Goal: Find specific page/section: Find specific page/section

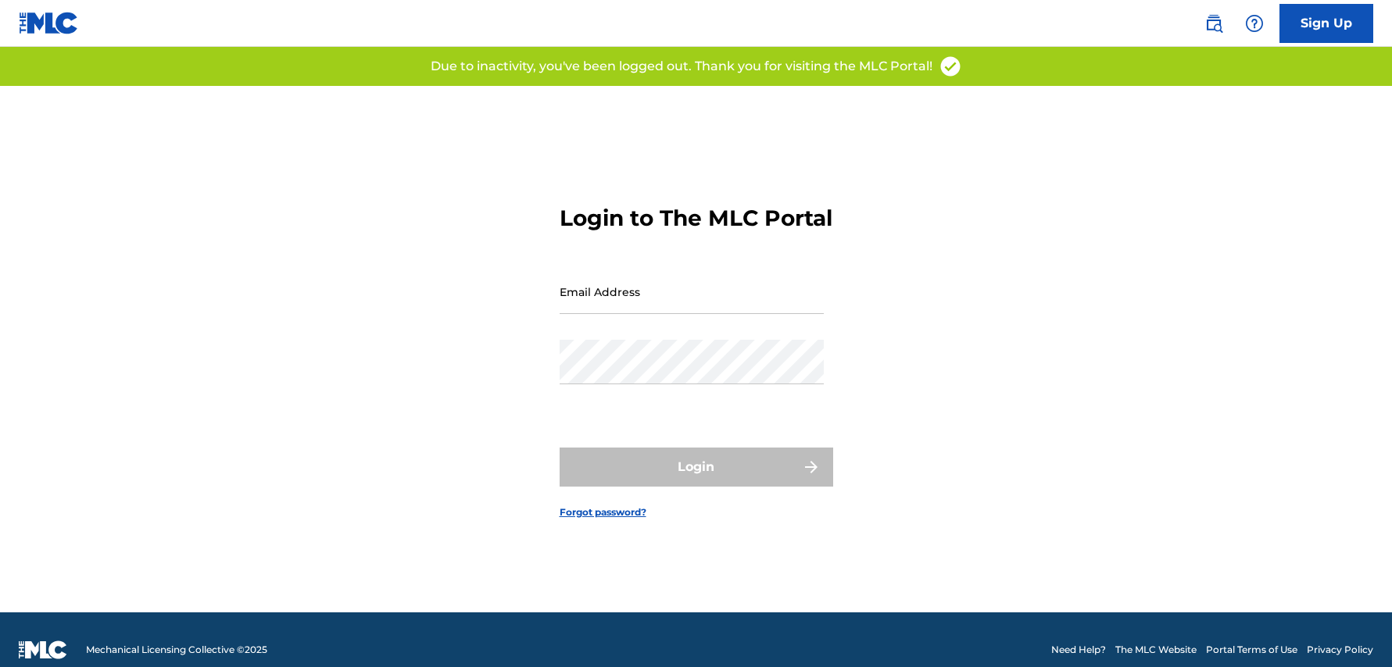
click at [614, 302] on input "Email Address" at bounding box center [692, 292] width 264 height 45
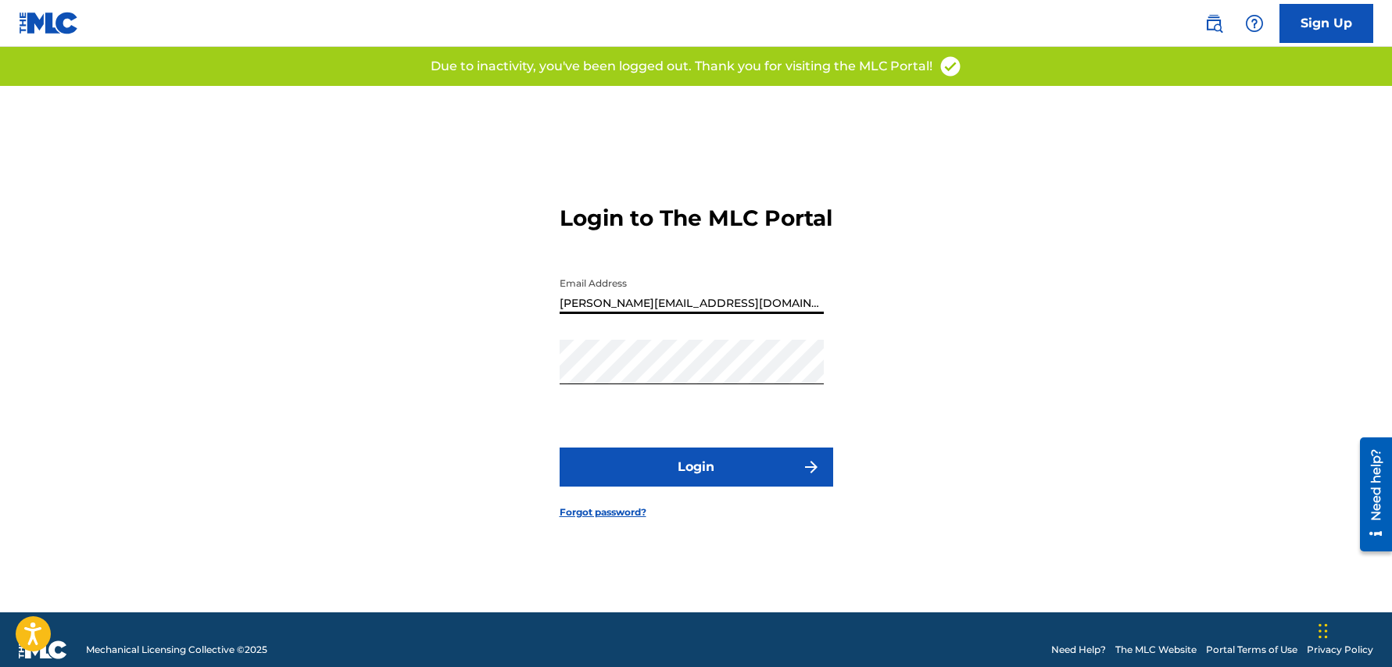
type input "[PERSON_NAME][EMAIL_ADDRESS][DOMAIN_NAME]"
click at [703, 472] on button "Login" at bounding box center [697, 467] width 274 height 39
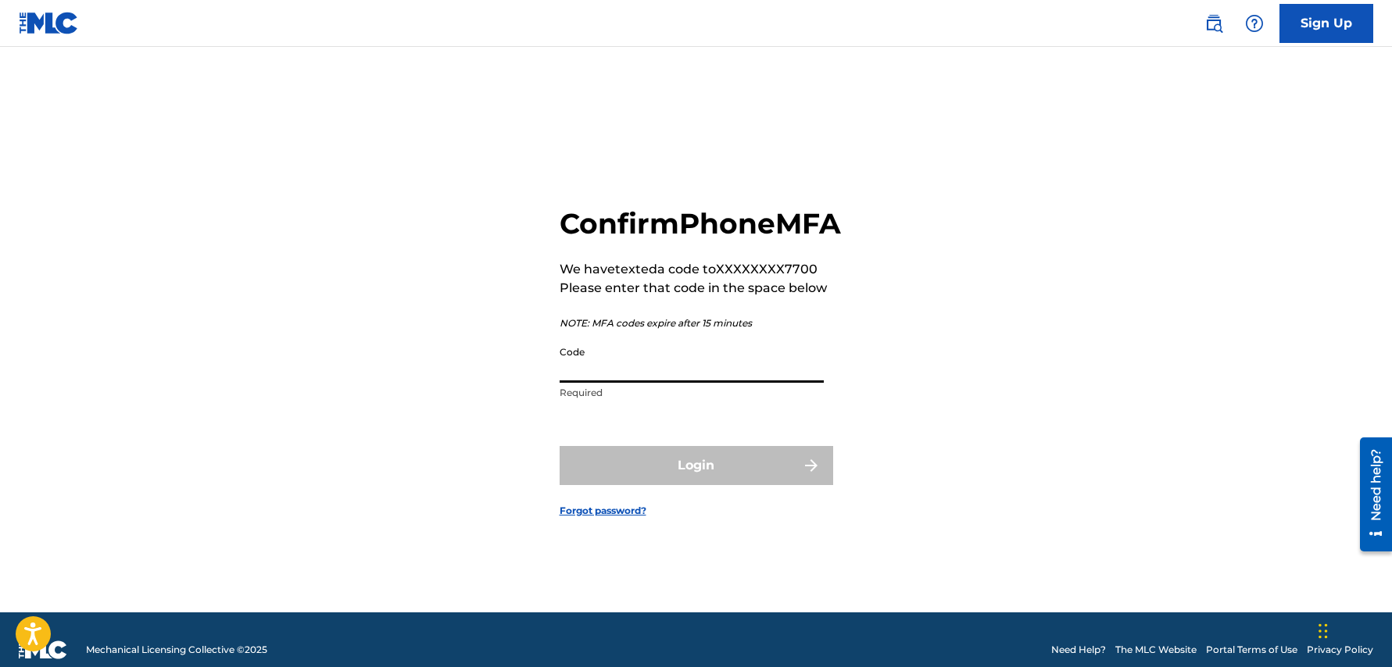
click at [656, 382] on input "Code" at bounding box center [692, 360] width 264 height 45
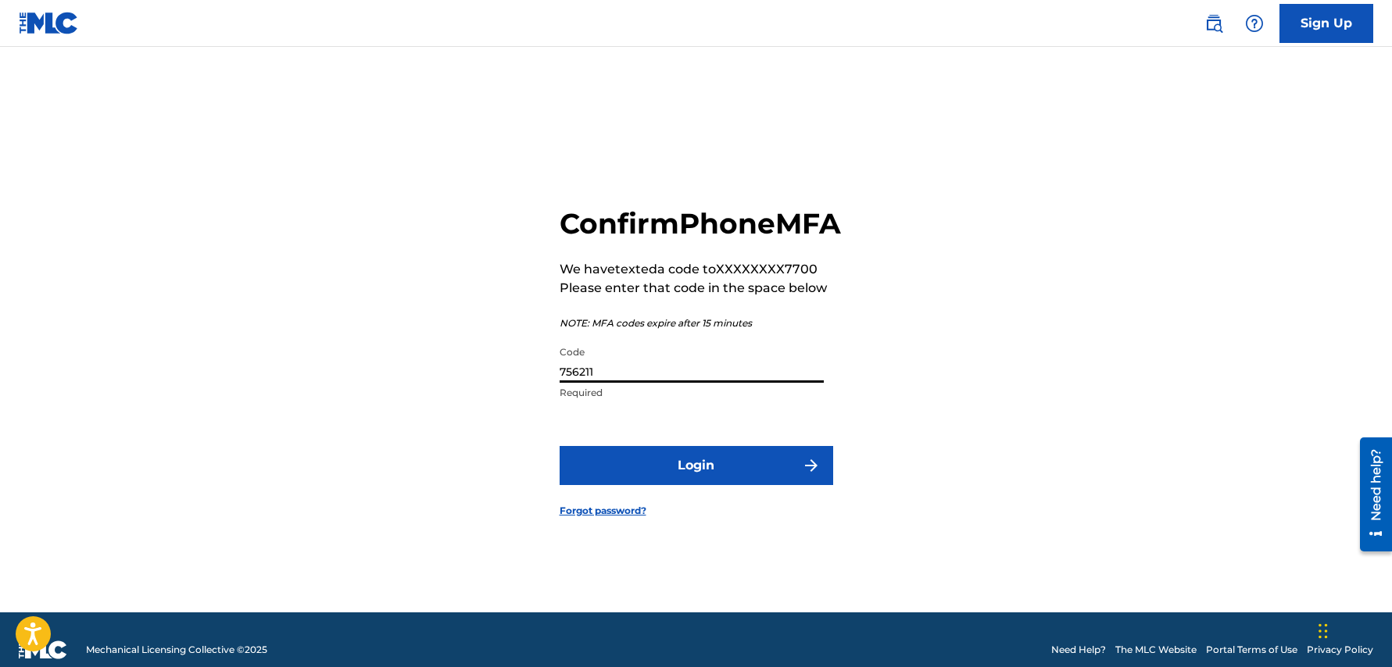
type input "756211"
click at [679, 484] on button "Login" at bounding box center [697, 465] width 274 height 39
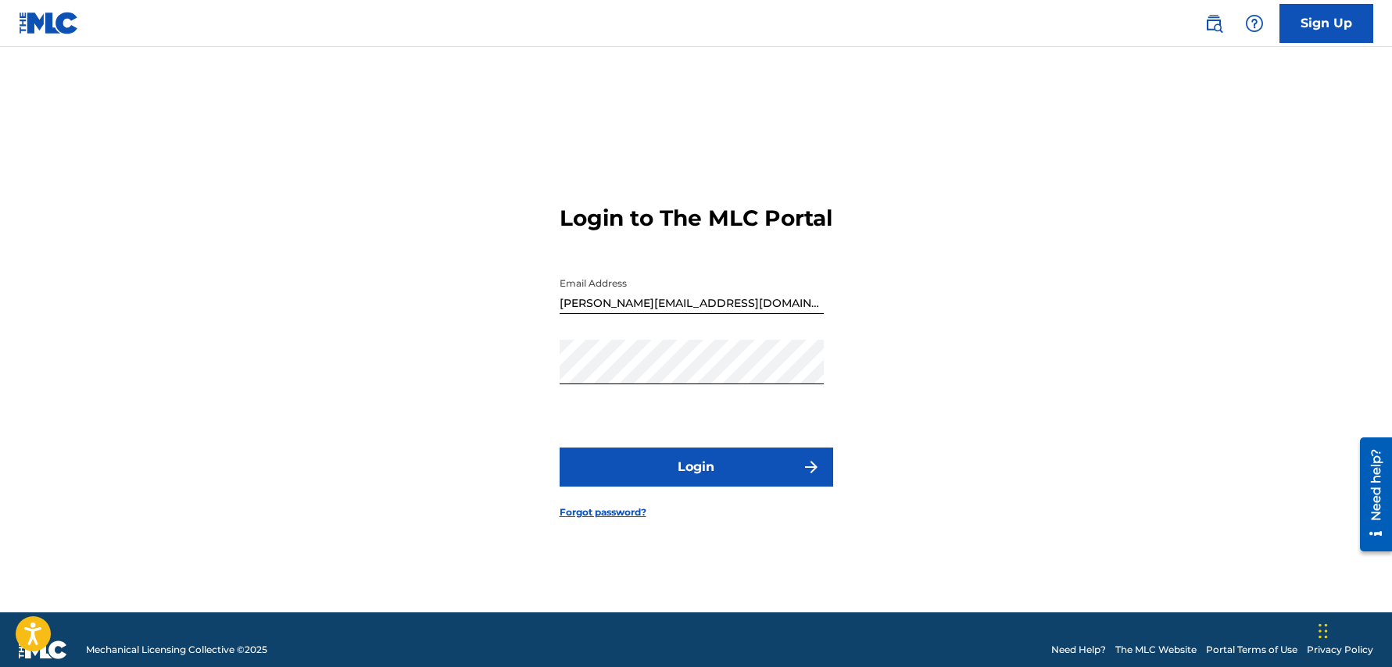
click at [707, 485] on button "Login" at bounding box center [697, 467] width 274 height 39
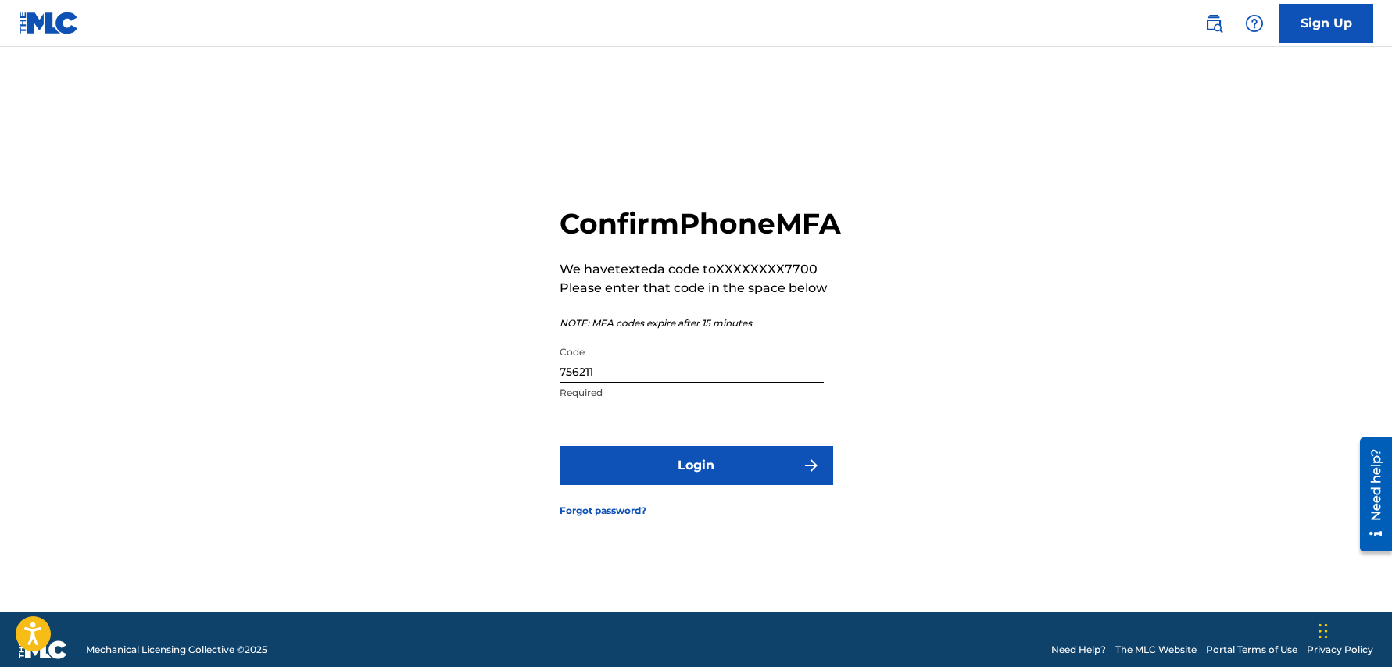
click at [677, 485] on button "Login" at bounding box center [697, 465] width 274 height 39
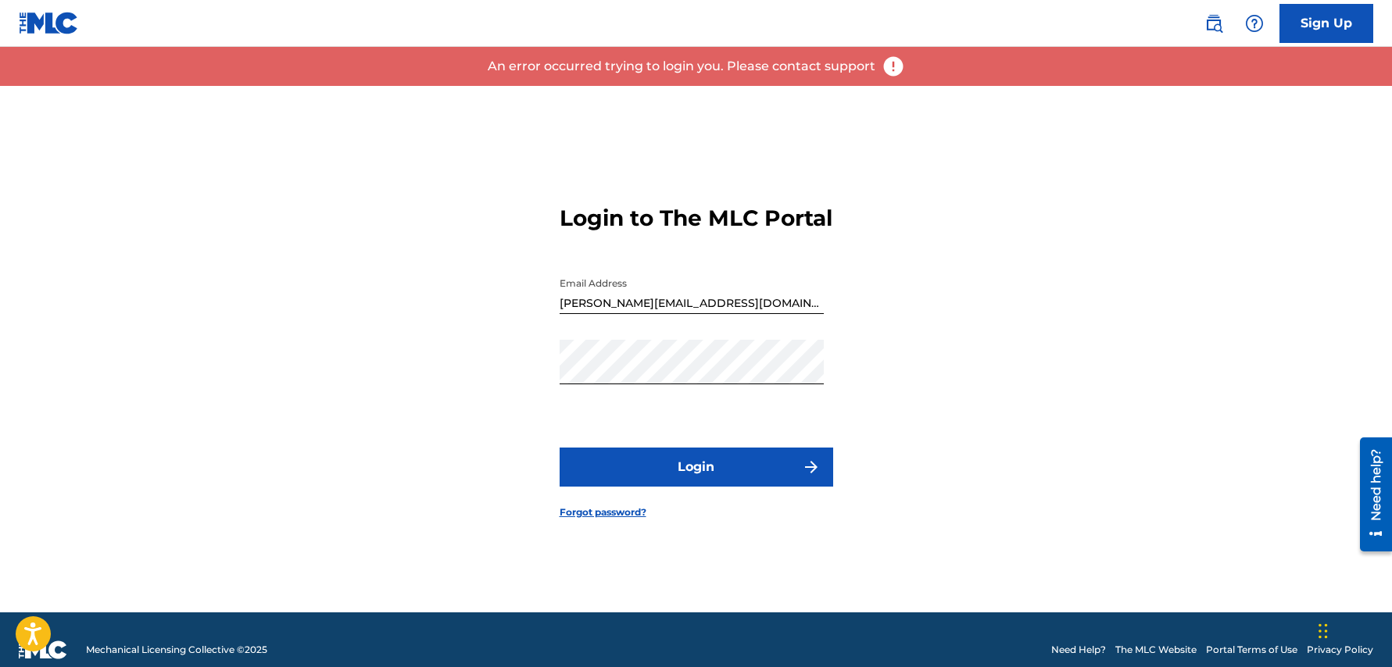
click at [701, 487] on button "Login" at bounding box center [697, 467] width 274 height 39
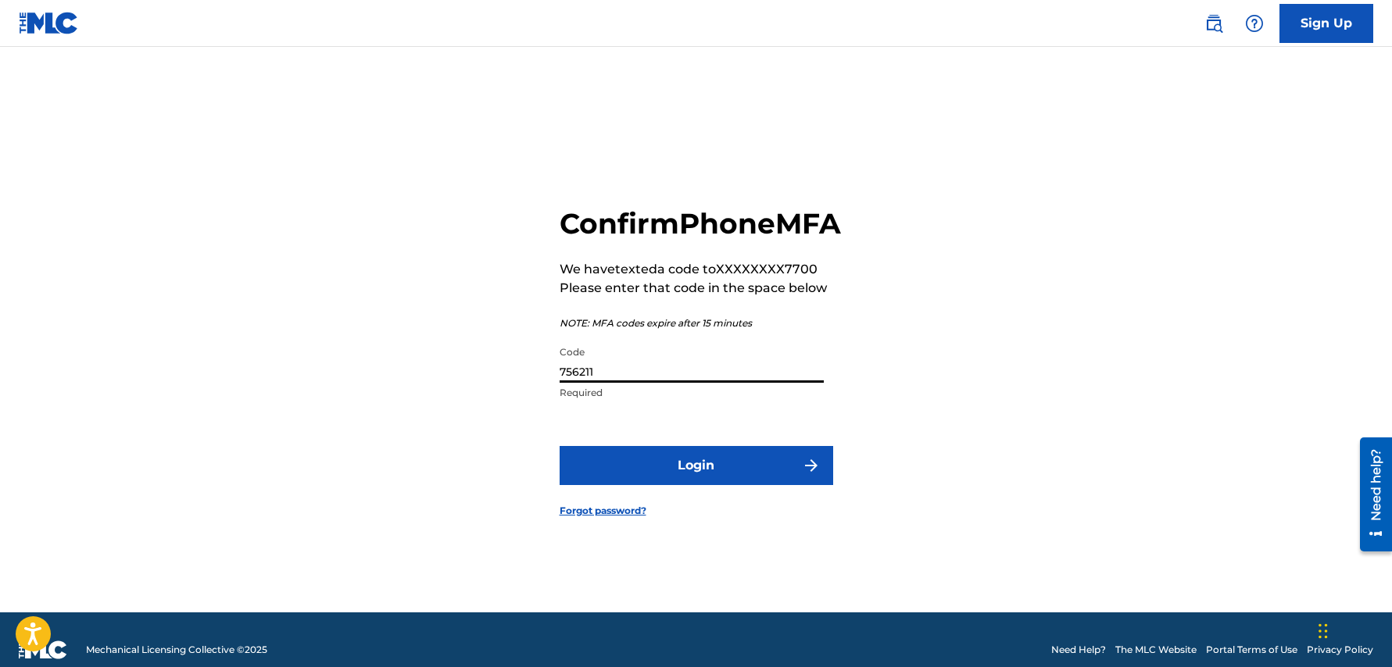
drag, startPoint x: 630, startPoint y: 386, endPoint x: 496, endPoint y: 381, distance: 133.7
click at [560, 381] on input "756211" at bounding box center [692, 360] width 264 height 45
type input "567624"
click at [679, 485] on button "Login" at bounding box center [697, 465] width 274 height 39
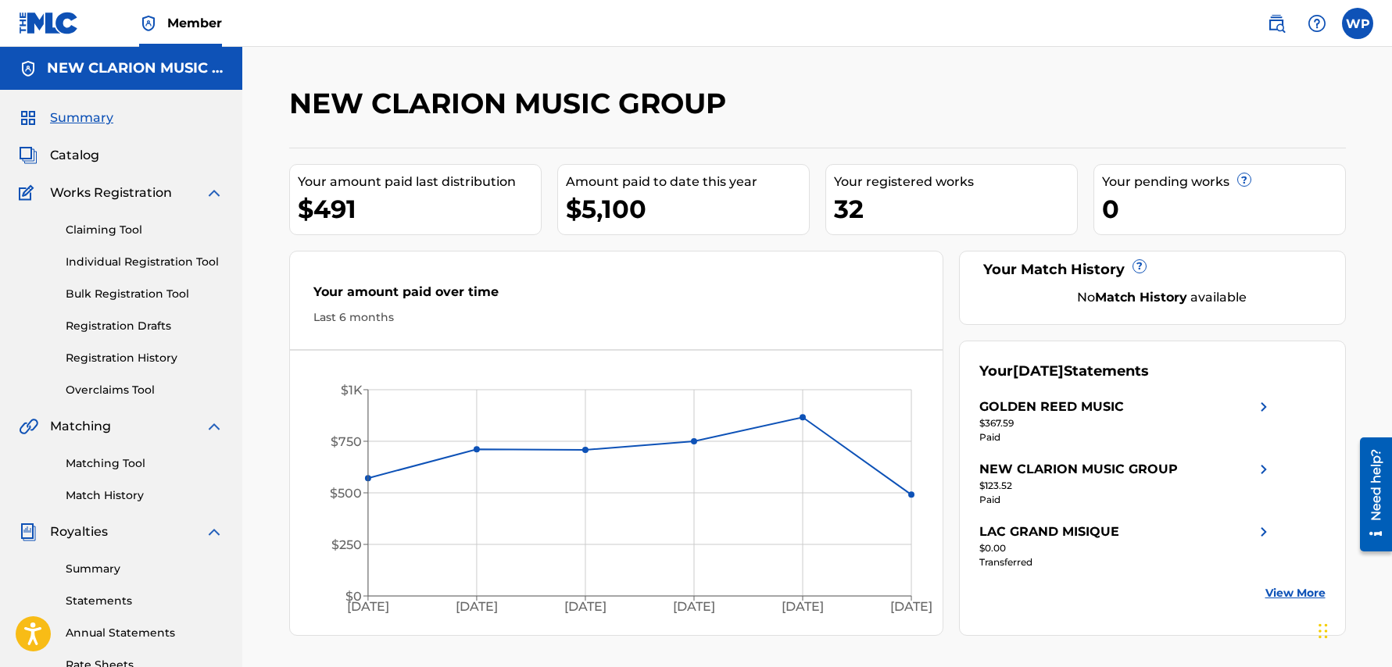
click at [94, 159] on span "Catalog" at bounding box center [74, 155] width 49 height 19
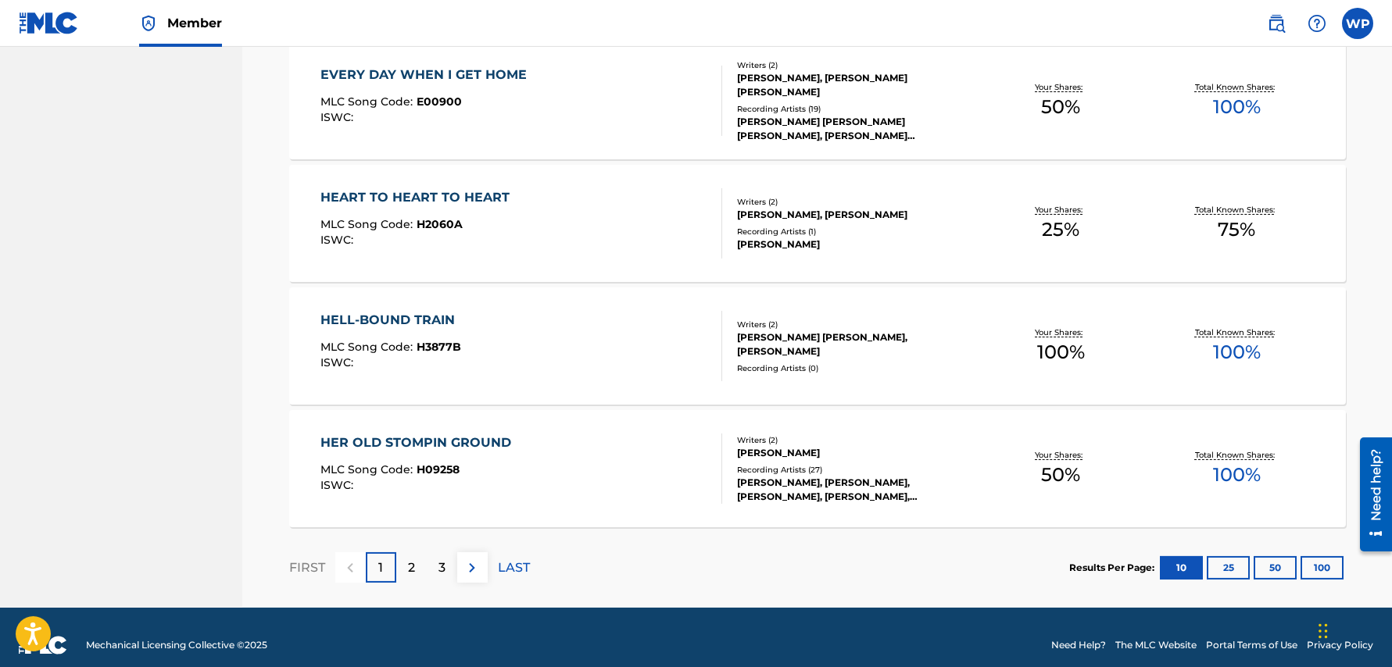
scroll to position [1122, 0]
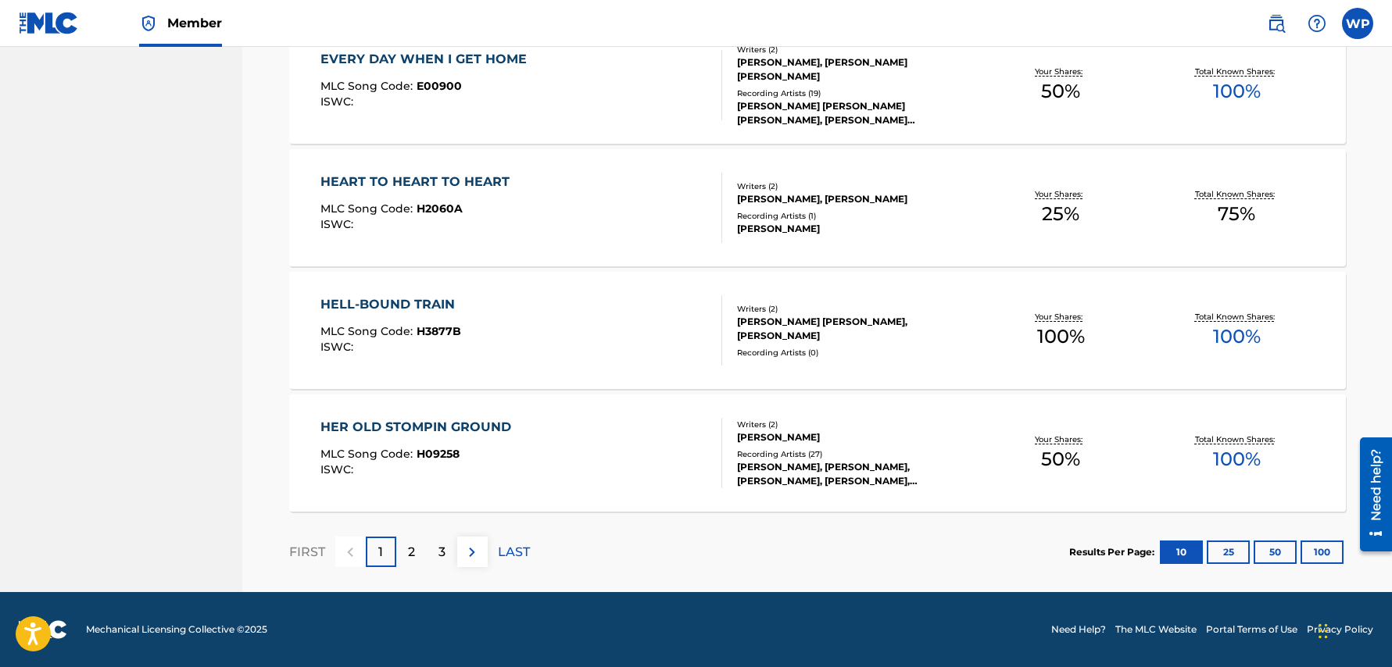
click at [413, 553] on p "2" at bounding box center [411, 552] width 7 height 19
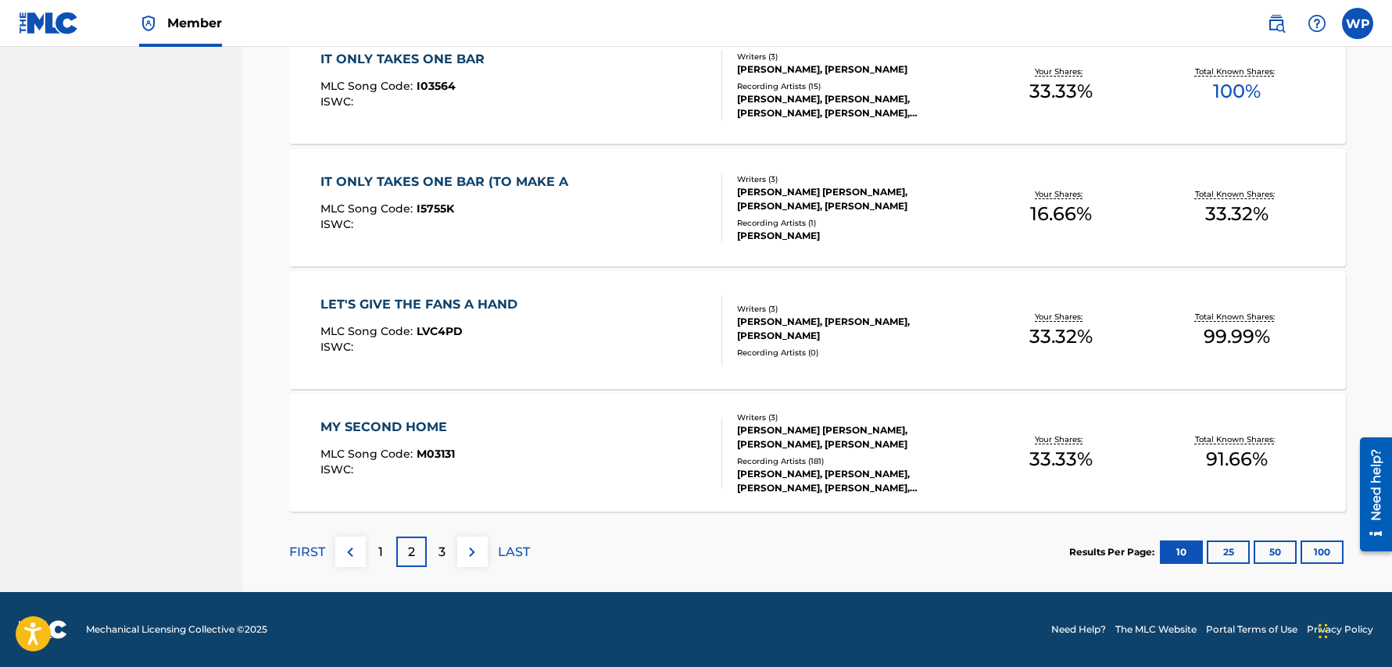
click at [434, 553] on div "3" at bounding box center [442, 552] width 30 height 30
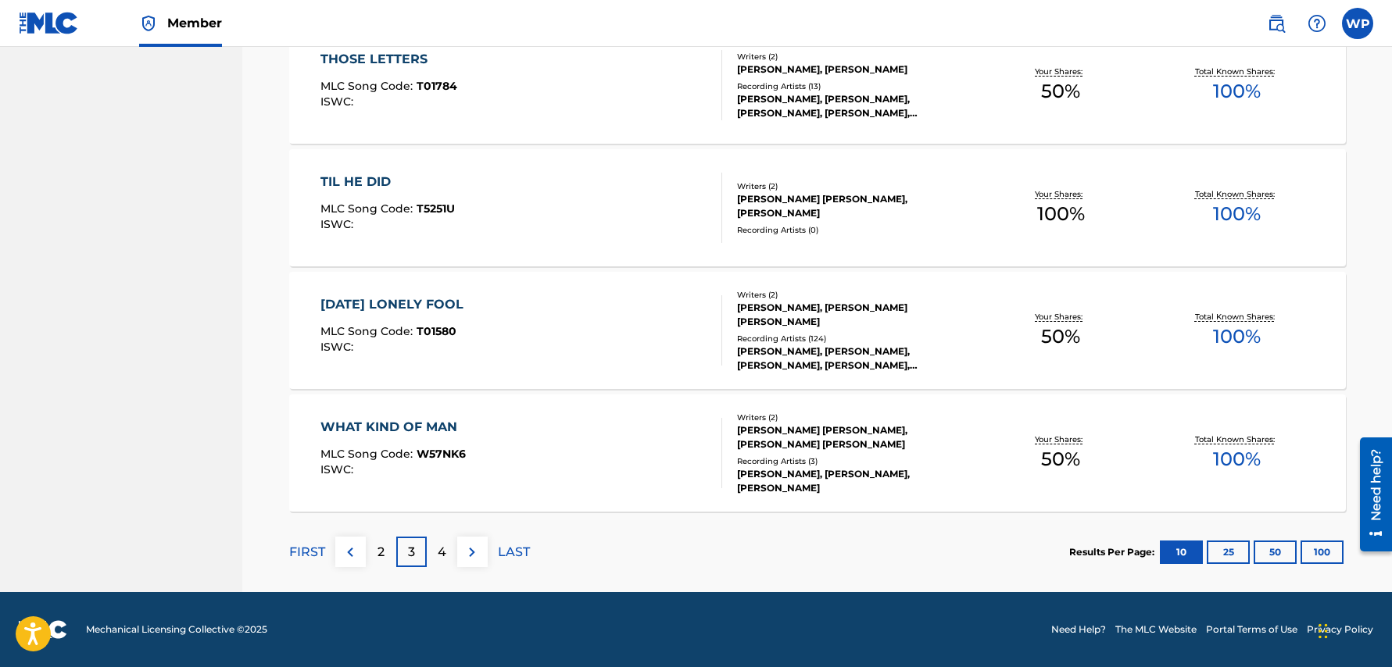
click at [449, 556] on div "4" at bounding box center [442, 552] width 30 height 30
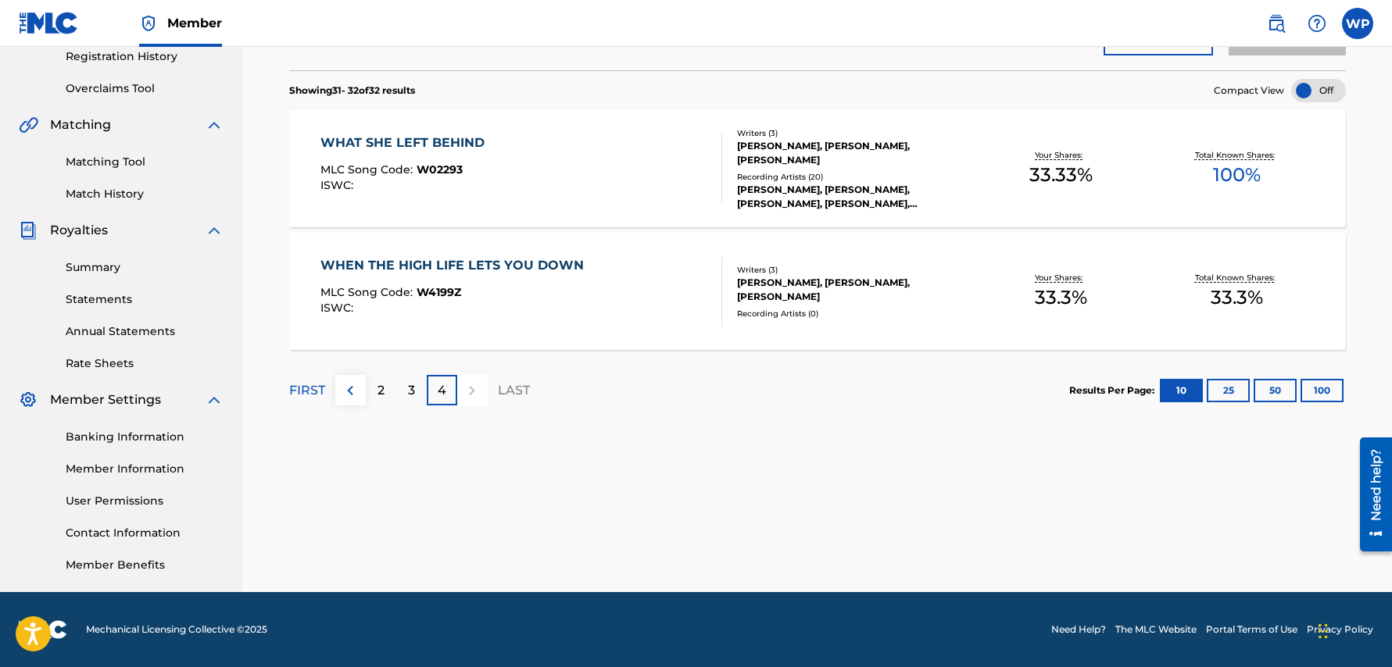
click at [352, 395] on img at bounding box center [350, 390] width 19 height 19
